Goal: Information Seeking & Learning: Find specific page/section

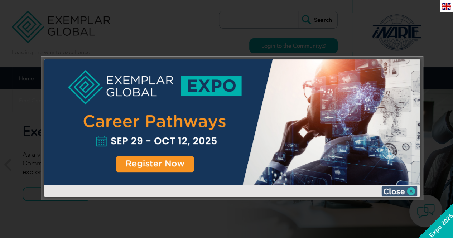
click at [406, 190] on img at bounding box center [400, 191] width 36 height 11
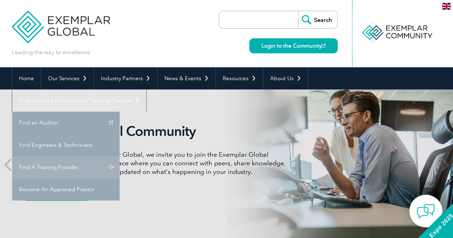
click at [120, 156] on link "Find A Training Provider" at bounding box center [66, 167] width 108 height 22
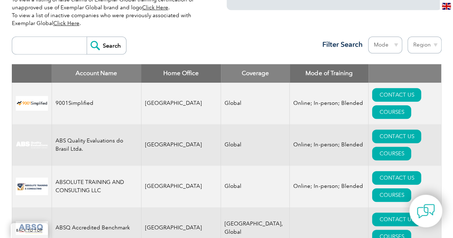
scroll to position [143, 0]
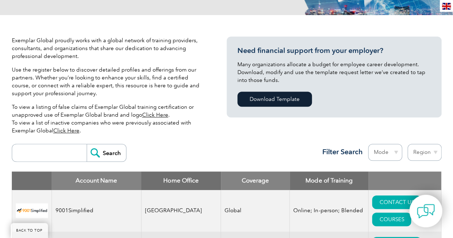
click at [32, 153] on input "search" at bounding box center [51, 152] width 71 height 17
type input "QFS"
click at [87, 144] on input "Search" at bounding box center [106, 152] width 39 height 17
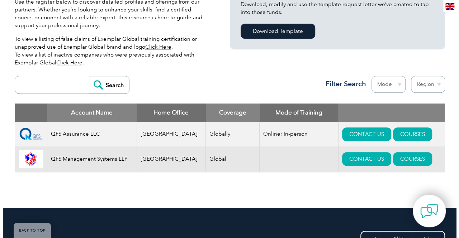
scroll to position [215, 0]
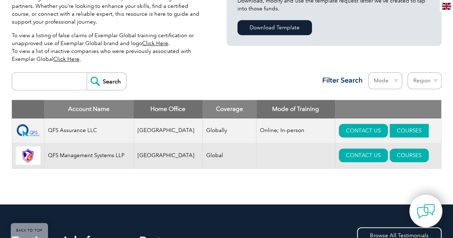
click at [390, 132] on link "COURSES" at bounding box center [409, 131] width 39 height 14
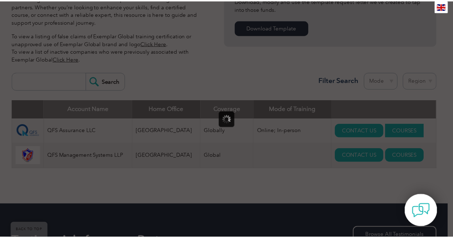
scroll to position [0, 0]
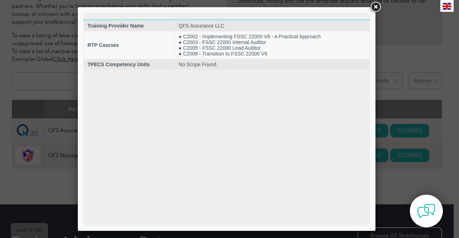
click at [375, 7] on link at bounding box center [375, 7] width 13 height 13
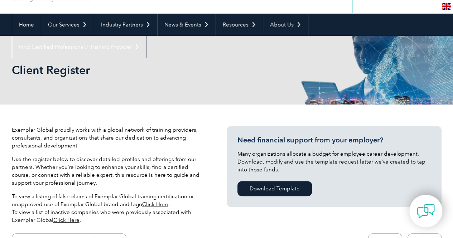
scroll to position [36, 0]
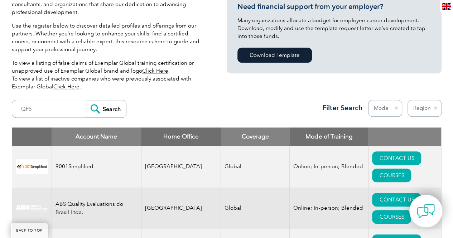
scroll to position [143, 0]
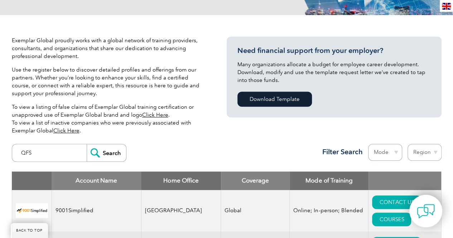
click at [48, 156] on input "QFS" at bounding box center [51, 152] width 71 height 17
click at [87, 153] on input "Search" at bounding box center [106, 152] width 39 height 17
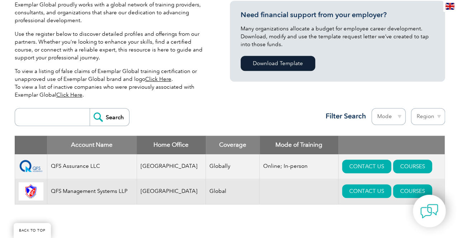
scroll to position [215, 0]
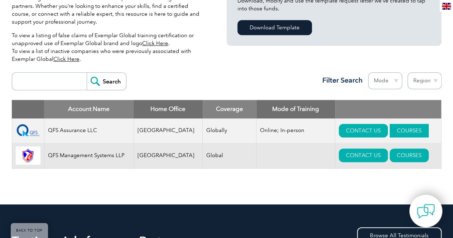
click at [401, 129] on link "COURSES" at bounding box center [409, 131] width 39 height 14
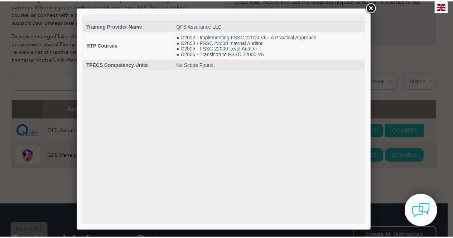
scroll to position [0, 0]
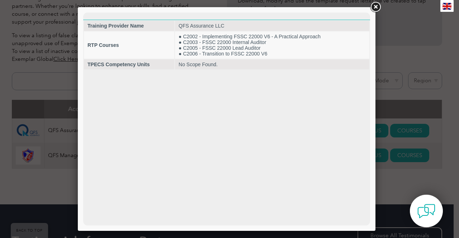
click at [376, 7] on link at bounding box center [375, 7] width 13 height 13
